Goal: Task Accomplishment & Management: Manage account settings

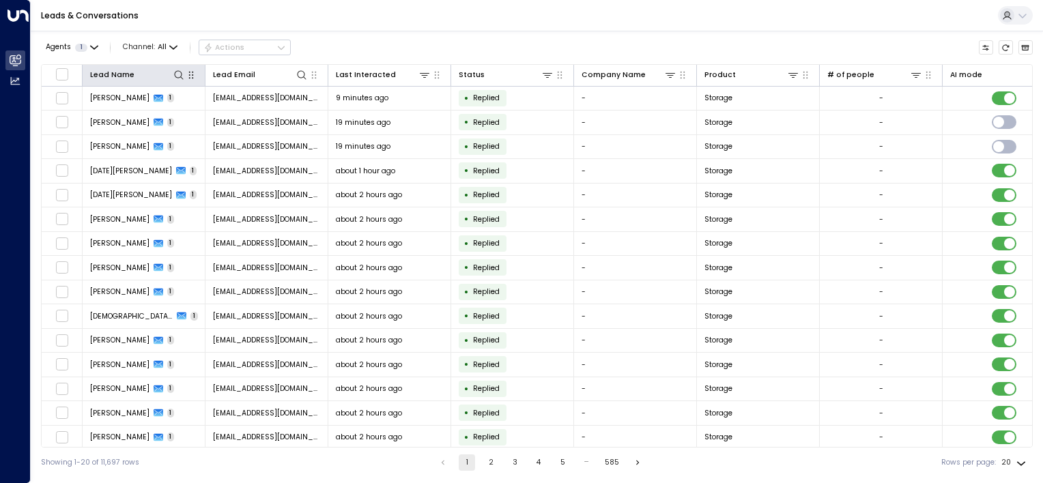
click at [188, 76] on icon "button" at bounding box center [191, 75] width 11 height 11
click at [181, 77] on icon at bounding box center [178, 74] width 9 height 9
type input "**********"
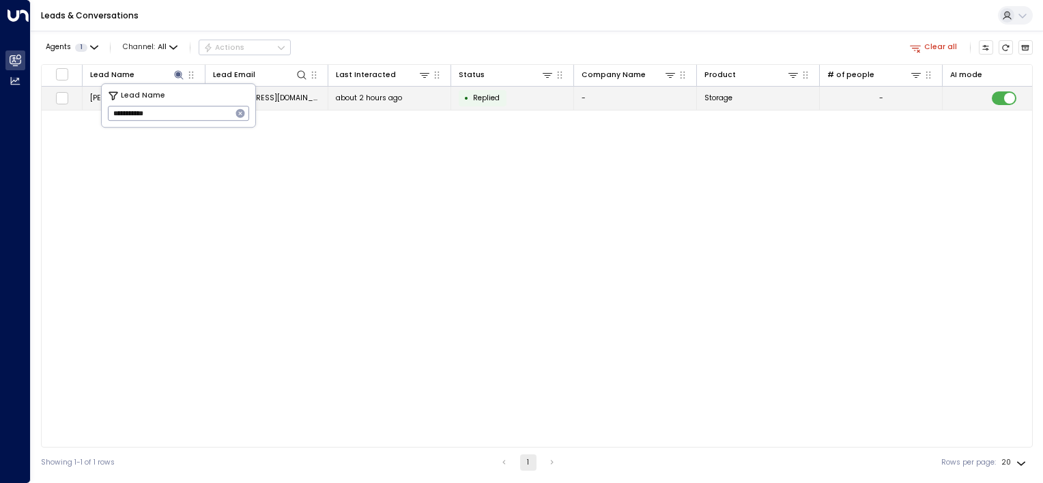
click at [306, 100] on td "[EMAIL_ADDRESS][DOMAIN_NAME]" at bounding box center [266, 99] width 123 height 24
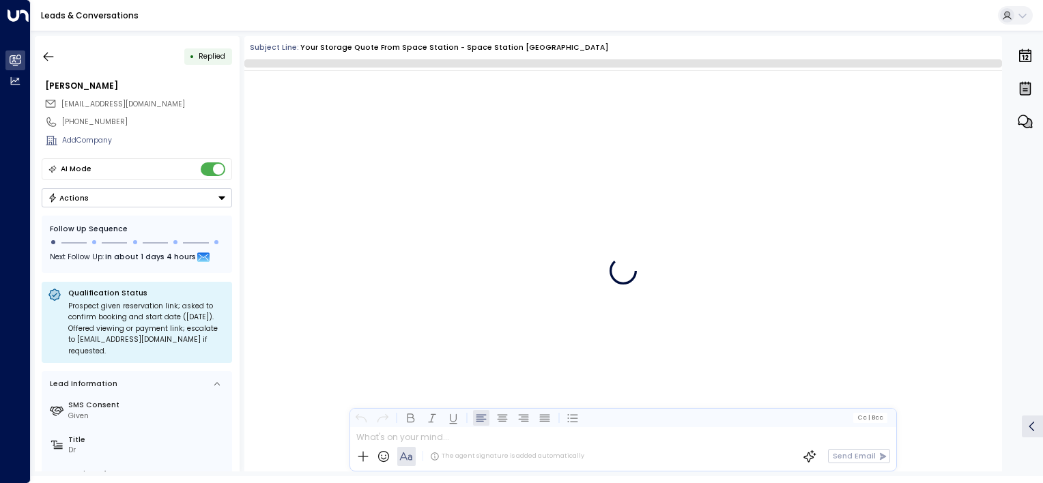
scroll to position [551, 0]
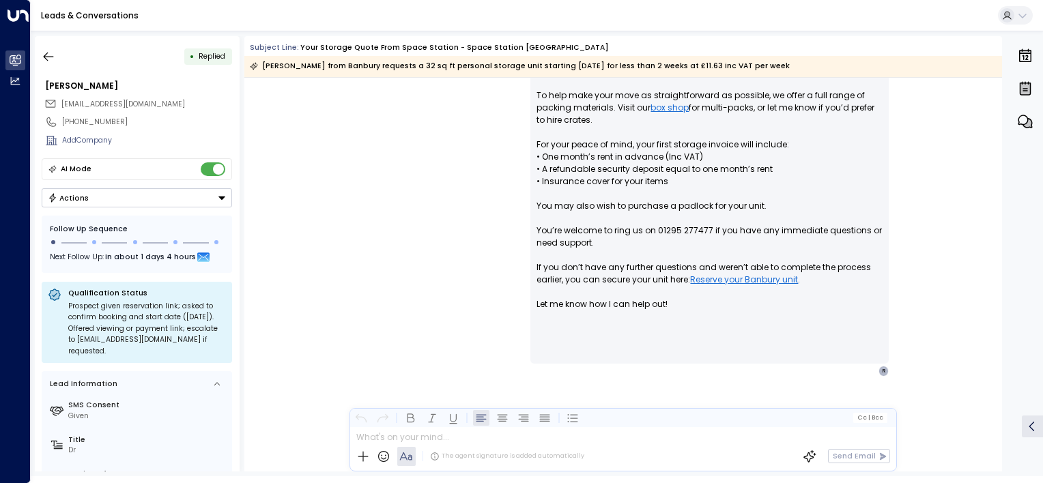
click at [169, 191] on button "Actions" at bounding box center [137, 197] width 190 height 19
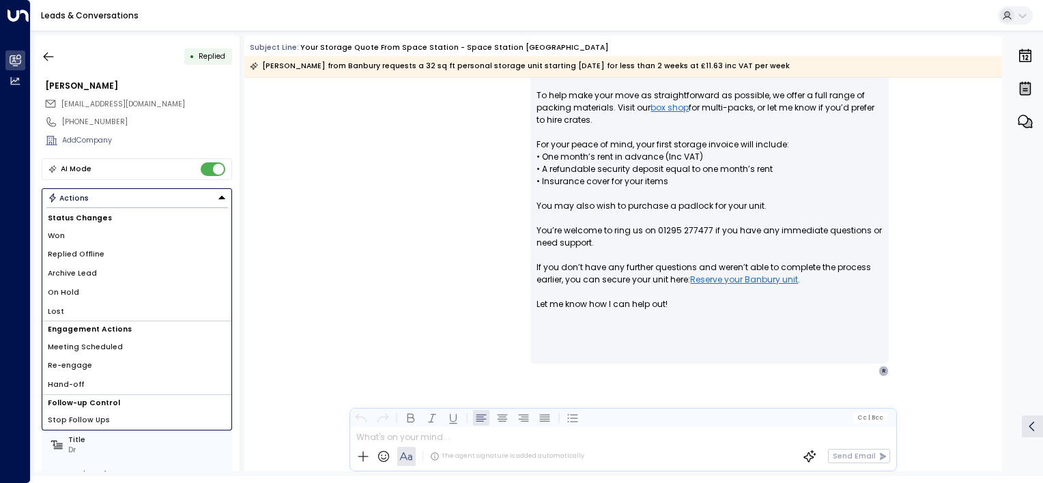
click at [115, 418] on li "Stop Follow Ups" at bounding box center [136, 420] width 189 height 19
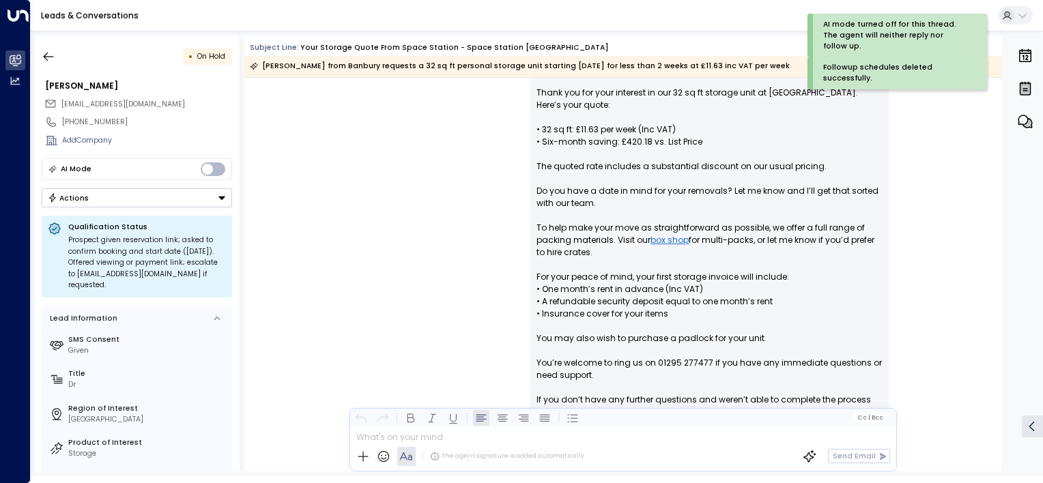
scroll to position [347, 0]
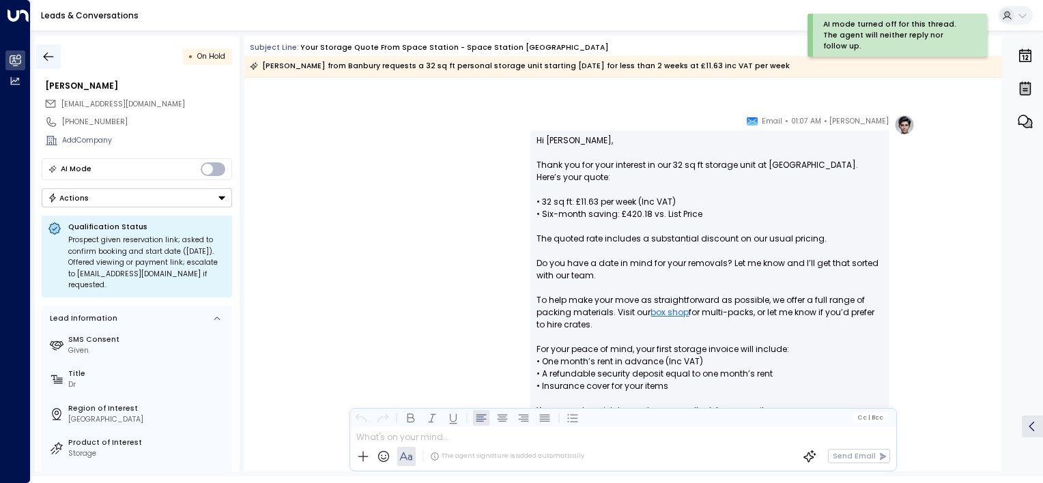
click at [52, 61] on icon "button" at bounding box center [49, 57] width 14 height 14
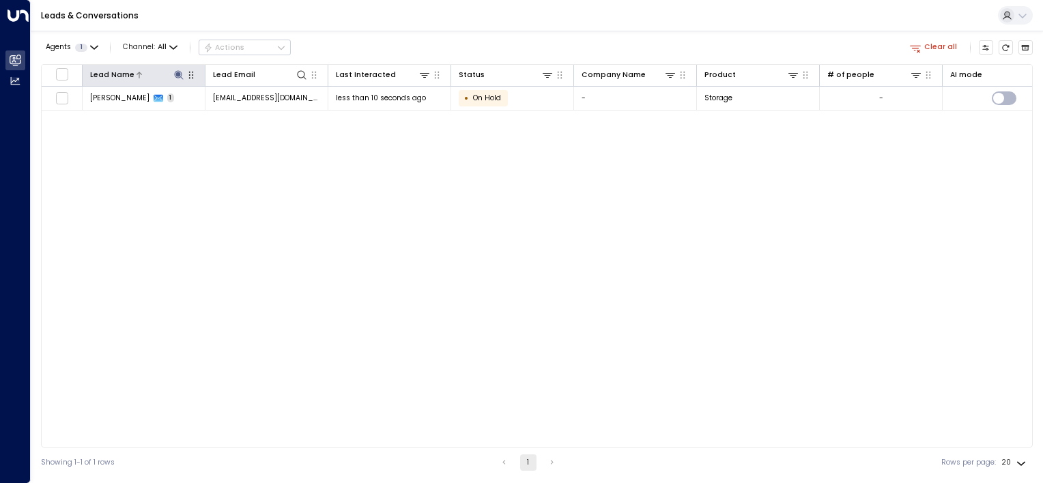
click at [177, 74] on icon at bounding box center [178, 74] width 9 height 9
drag, startPoint x: 197, startPoint y: 113, endPoint x: -3, endPoint y: -71, distance: 271.4
click at [0, 0] on html "**********" at bounding box center [521, 239] width 1043 height 478
type input "*******"
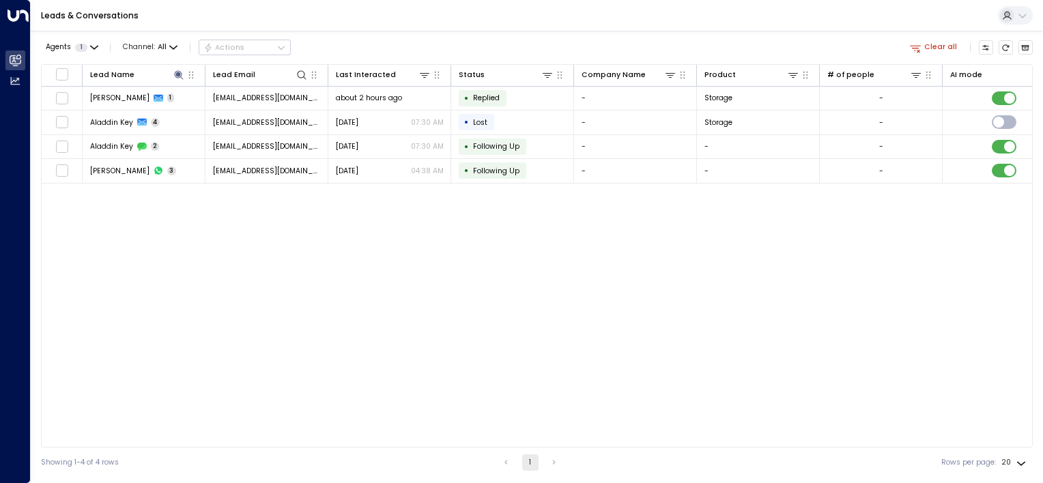
drag, startPoint x: 339, startPoint y: 330, endPoint x: 307, endPoint y: 252, distance: 84.5
click at [339, 331] on div "Lead Name Lead Email Last Interacted Status Company Name Product # of people AI…" at bounding box center [537, 256] width 992 height 384
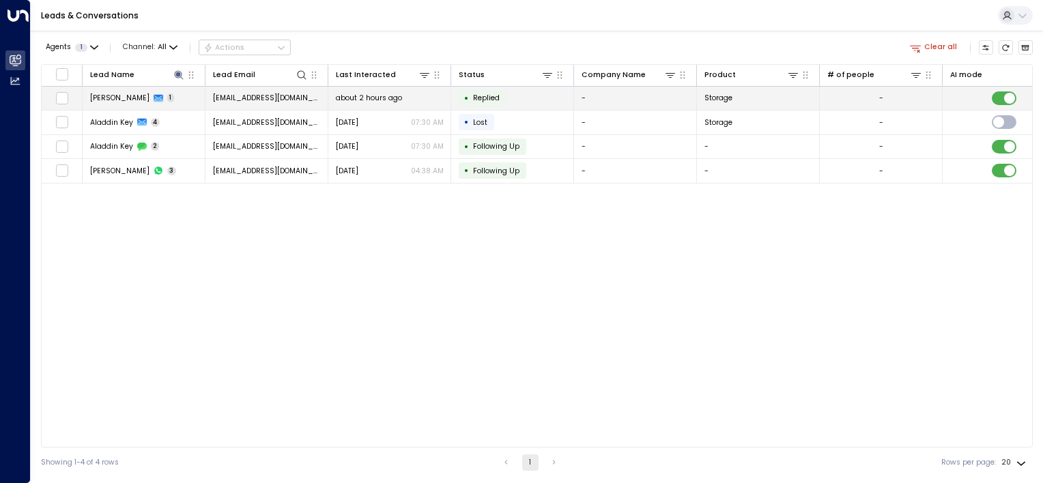
click at [309, 99] on td "[EMAIL_ADDRESS][DOMAIN_NAME]" at bounding box center [266, 99] width 123 height 24
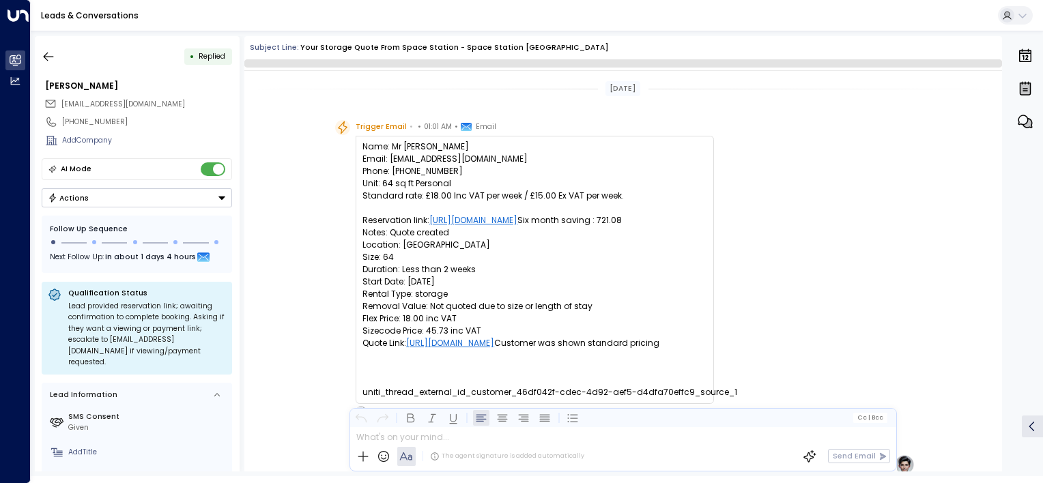
scroll to position [440, 0]
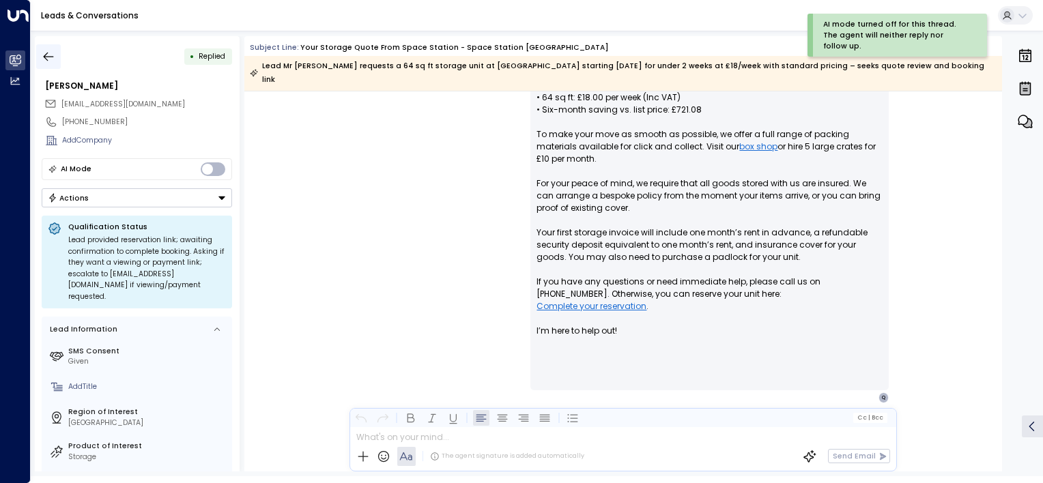
click at [49, 56] on icon "button" at bounding box center [49, 56] width 10 height 9
